Goal: Use online tool/utility: Utilize a website feature to perform a specific function

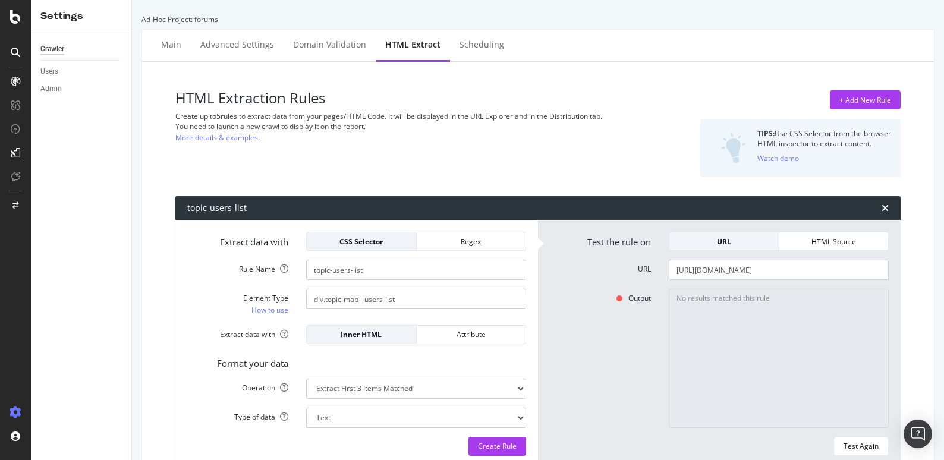
select select "list"
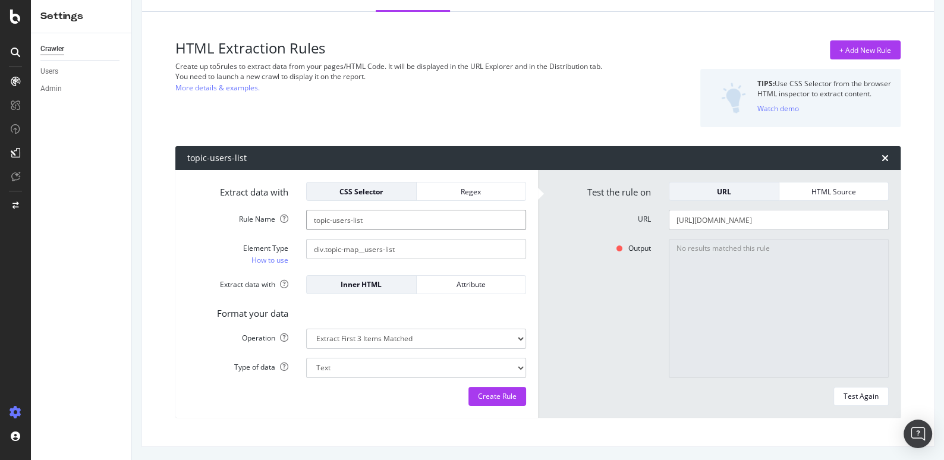
click at [379, 218] on input "topic-users-list" at bounding box center [416, 220] width 220 height 20
paste input "itemprop='comment'"
type input "topic-users-list"
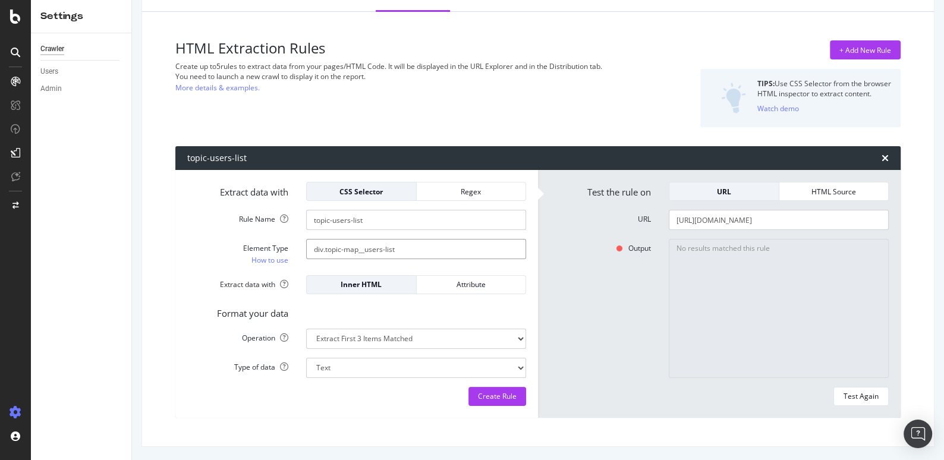
click at [402, 249] on input "div.topic-map__users-list" at bounding box center [416, 249] width 220 height 20
paste input "itemprop='comment'"
click at [855, 394] on div "Test Again" at bounding box center [861, 396] width 35 height 10
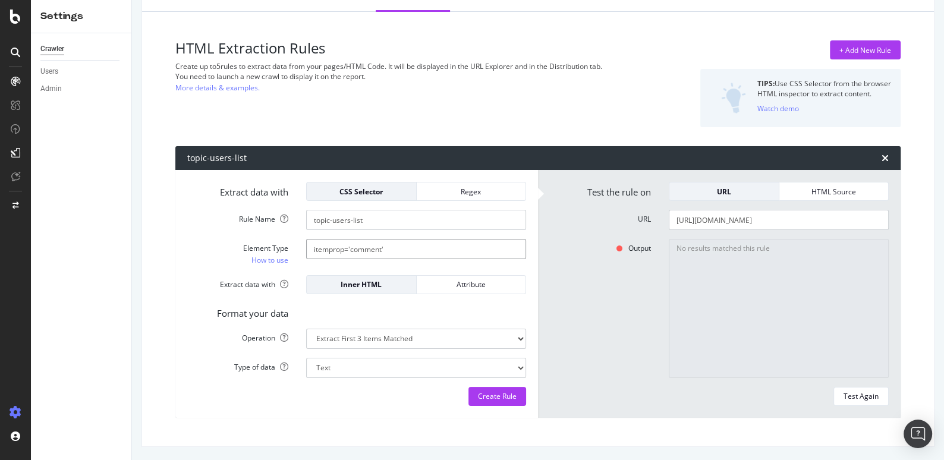
click at [407, 240] on input "itemprop='comment'" at bounding box center [416, 249] width 220 height 20
click at [360, 247] on input "itemprop='comment'" at bounding box center [416, 249] width 220 height 20
click at [313, 247] on input "itemprop='comment'" at bounding box center [416, 249] width 220 height 20
click at [400, 249] on input "[itemprop='comment'" at bounding box center [416, 249] width 220 height 20
type input "[itemprop='comment']"
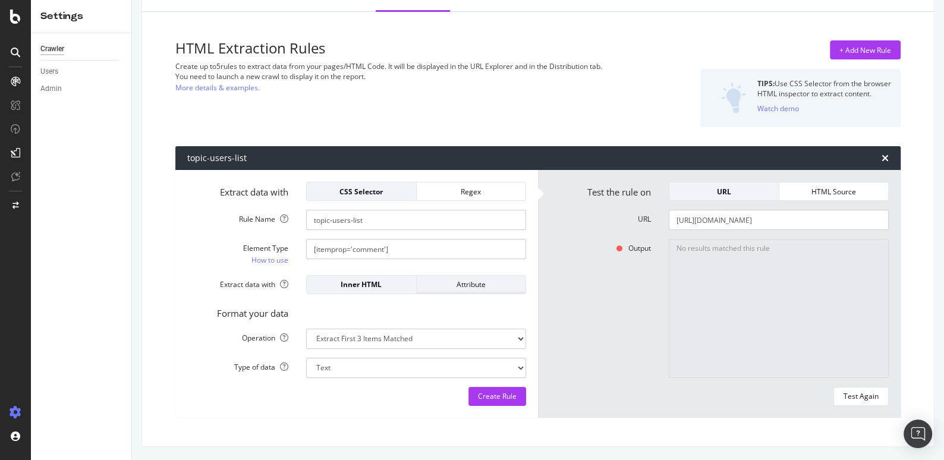
click at [466, 279] on div "Attribute" at bounding box center [471, 284] width 90 height 10
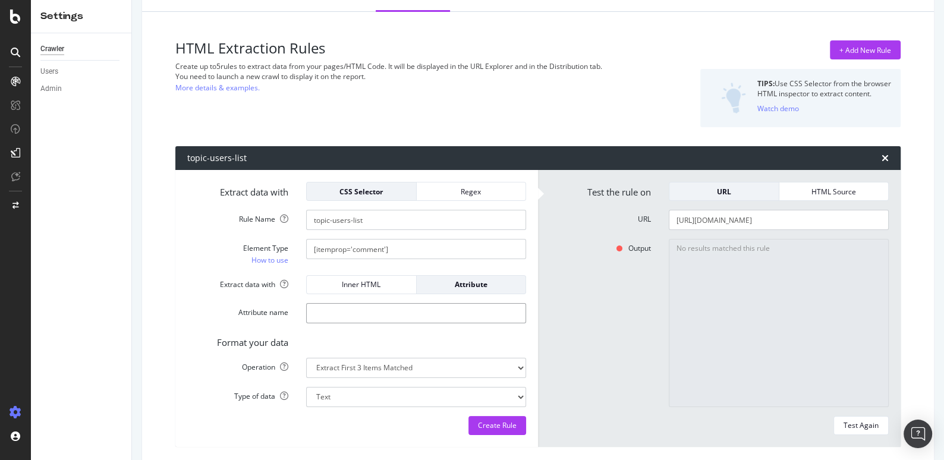
click at [360, 310] on input "Attribute name" at bounding box center [416, 313] width 220 height 20
click at [334, 252] on input "[itemprop='comment']" at bounding box center [416, 249] width 220 height 20
click at [328, 324] on form "Extract data with CSS Selector Regex Rule Name topic-users-list Element Type Ho…" at bounding box center [356, 308] width 339 height 253
click at [329, 313] on input "Attribute name" at bounding box center [416, 313] width 220 height 20
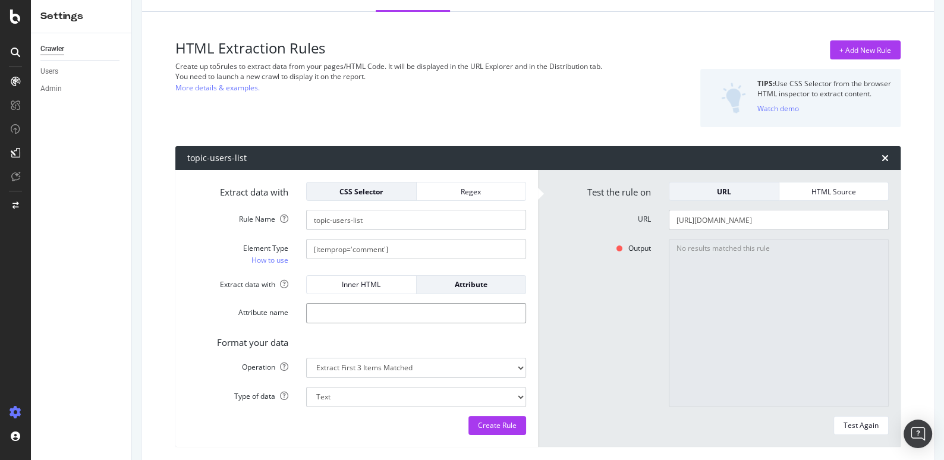
paste input "itemprop"
type input "itemprop"
click at [877, 421] on div "Test Again" at bounding box center [861, 425] width 35 height 10
click at [740, 253] on textarea "No results matched this rule" at bounding box center [779, 323] width 220 height 168
click at [797, 220] on input "[URL][DOMAIN_NAME]" at bounding box center [779, 220] width 220 height 20
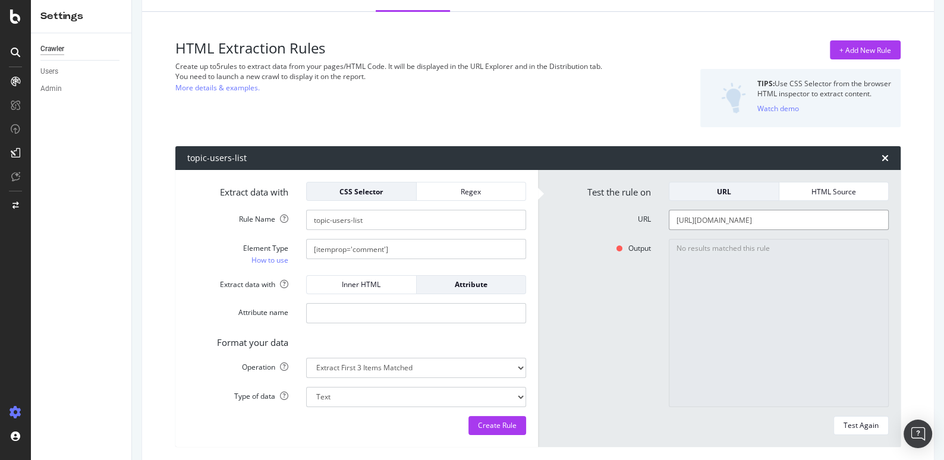
click at [797, 220] on input "[URL][DOMAIN_NAME]" at bounding box center [779, 220] width 220 height 20
click at [813, 221] on input "[URL][DOMAIN_NAME]" at bounding box center [779, 220] width 220 height 20
drag, startPoint x: 813, startPoint y: 221, endPoint x: 918, endPoint y: 221, distance: 104.7
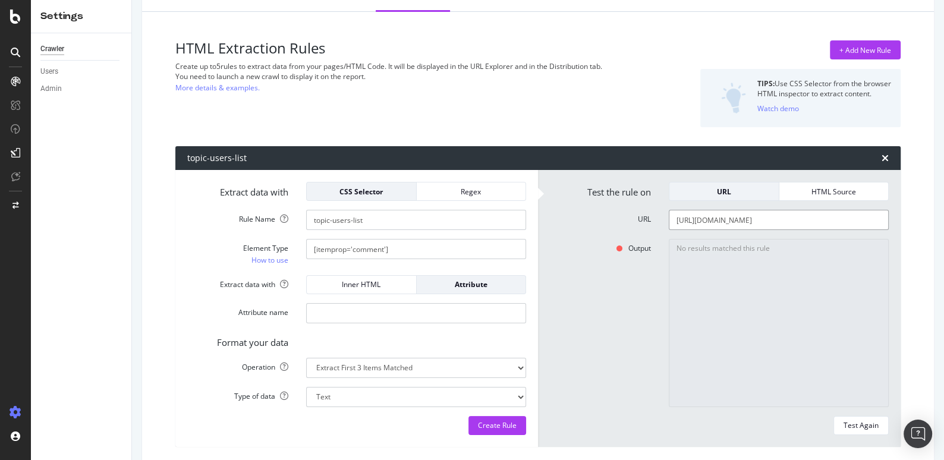
click at [918, 221] on div "HTML Extraction Rules Create up to 5 rules to extract data from your pages/HTML…" at bounding box center [538, 243] width 773 height 445
click at [863, 218] on input "[URL][DOMAIN_NAME]" at bounding box center [779, 220] width 220 height 20
click at [849, 417] on div "Test Again" at bounding box center [861, 425] width 35 height 17
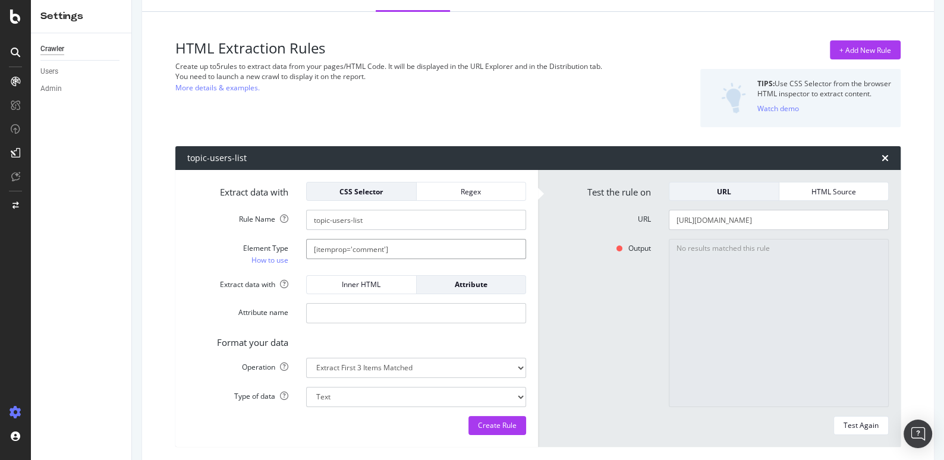
click at [445, 250] on input "[itemprop='comment']" at bounding box center [416, 249] width 220 height 20
click at [393, 284] on div "Inner HTML" at bounding box center [361, 284] width 90 height 10
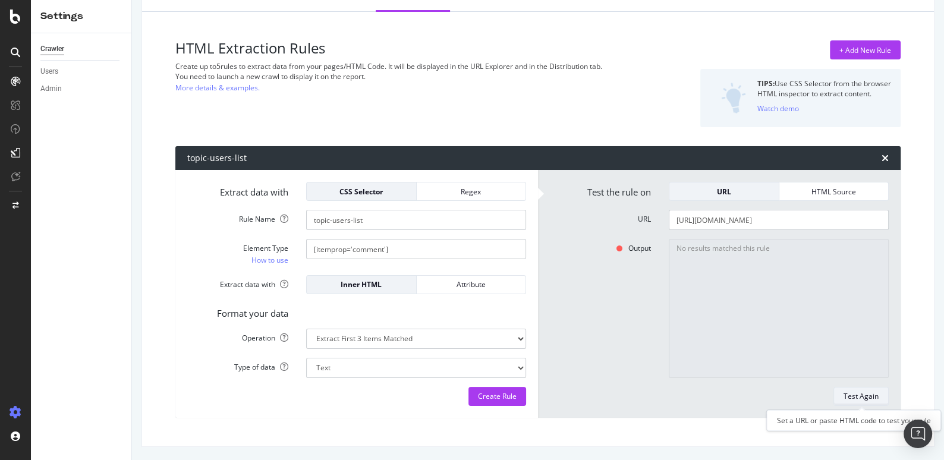
click at [856, 395] on div "Test Again" at bounding box center [861, 396] width 35 height 10
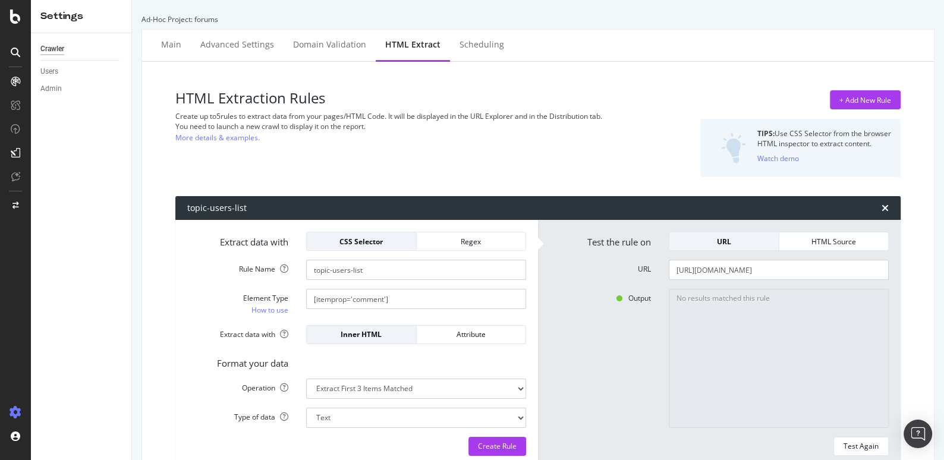
scroll to position [50, 0]
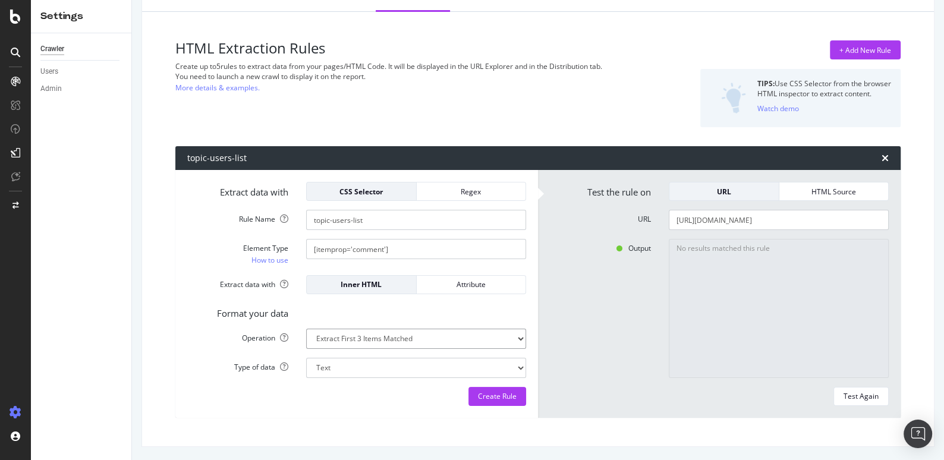
click at [451, 334] on select "Extract First Item Matched Extract First 3 Items Matched Count Number of Occure…" at bounding box center [416, 339] width 220 height 20
select select "count"
select select "i"
click at [873, 397] on div "Test Again" at bounding box center [861, 396] width 35 height 10
click at [754, 221] on input "[URL][DOMAIN_NAME]" at bounding box center [779, 220] width 220 height 20
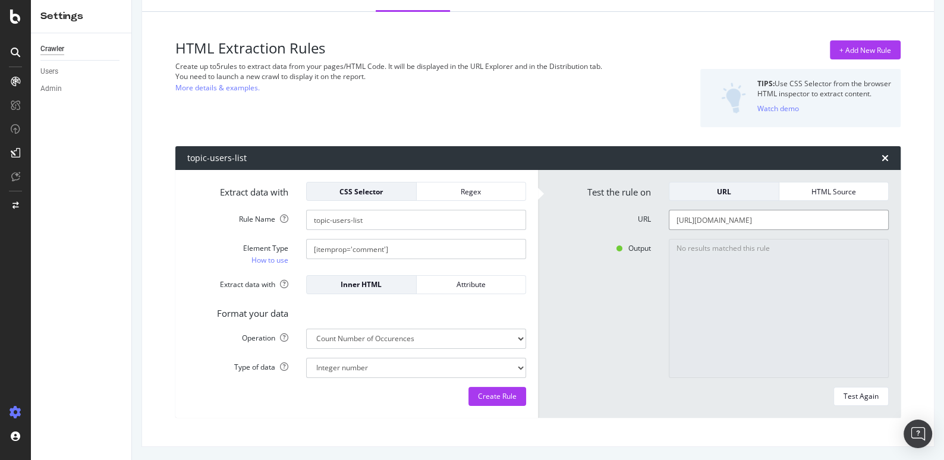
click at [754, 221] on input "[URL][DOMAIN_NAME]" at bounding box center [779, 220] width 220 height 20
click at [720, 221] on input "[URL][DOMAIN_NAME]" at bounding box center [779, 220] width 220 height 20
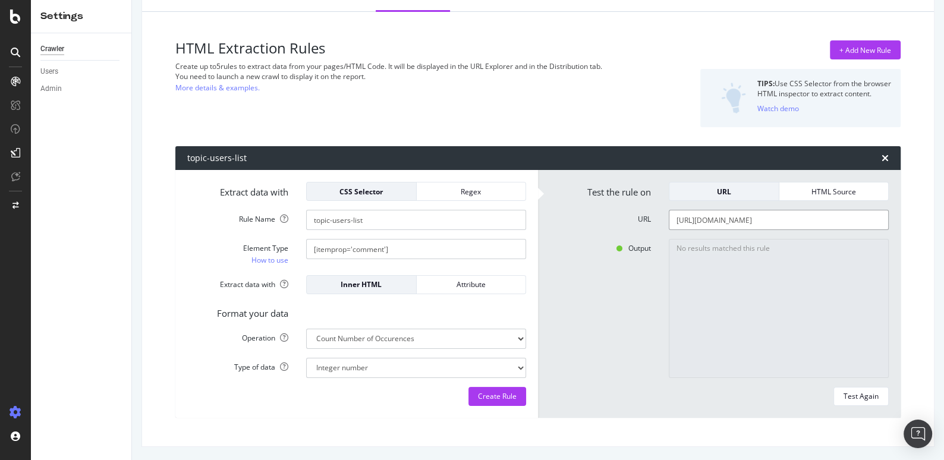
paste input "mment-poser-du-stratifie-sur-un-plancher-chauffant-carrele/10273"
type input "[URL][DOMAIN_NAME]"
click at [865, 392] on div "Test Again" at bounding box center [861, 396] width 35 height 10
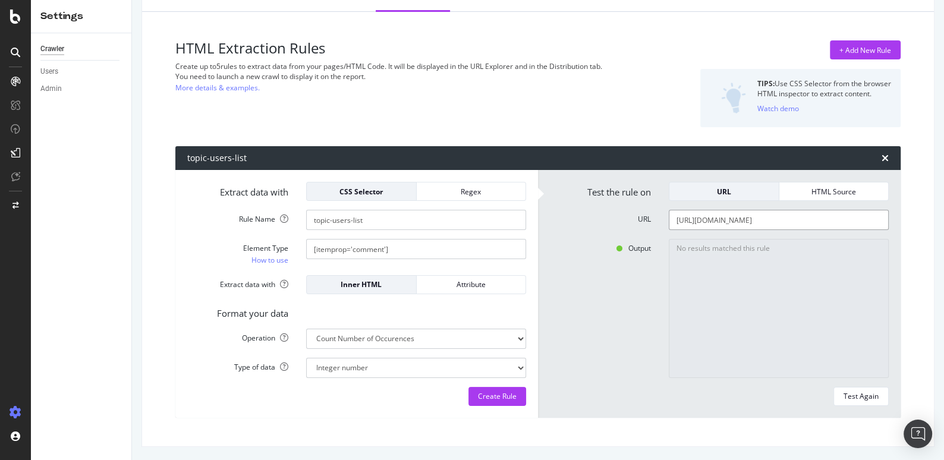
drag, startPoint x: 840, startPoint y: 225, endPoint x: 923, endPoint y: 222, distance: 82.7
click at [923, 222] on div "HTML Extraction Rules Create up to 5 rules to extract data from your pages/HTML…" at bounding box center [538, 229] width 773 height 416
drag, startPoint x: 858, startPoint y: 218, endPoint x: 947, endPoint y: 218, distance: 89.2
click at [944, 218] on html "Settings Crawler Users Admin Ad-Hoc Project: forums Main Advanced Settings Doma…" at bounding box center [472, 230] width 944 height 460
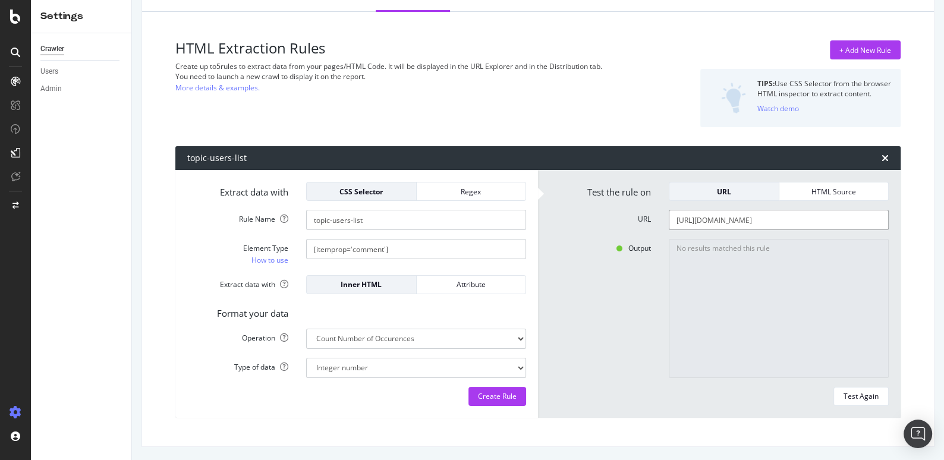
click at [863, 218] on input "[URL][DOMAIN_NAME]" at bounding box center [779, 220] width 220 height 20
